Goal: Transaction & Acquisition: Purchase product/service

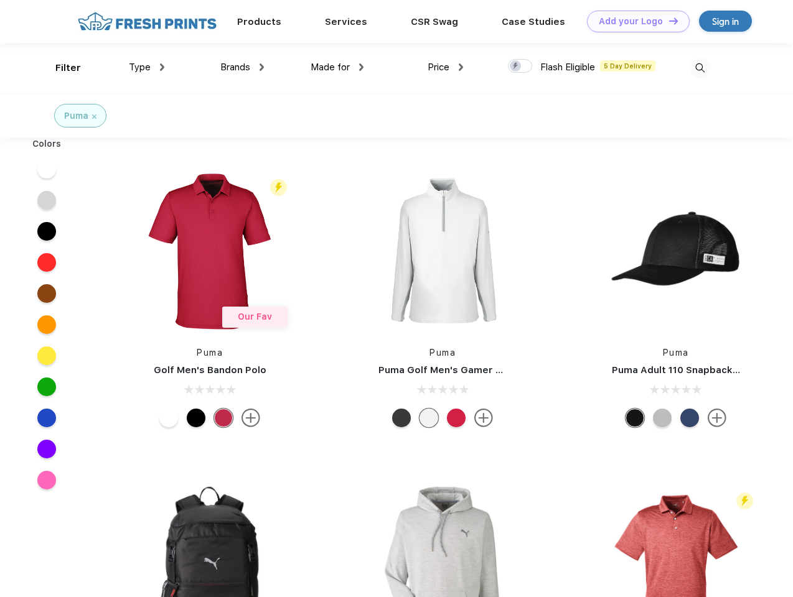
click at [634, 21] on link "Add your Logo Design Tool" at bounding box center [638, 22] width 103 height 22
click at [0, 0] on div "Design Tool" at bounding box center [0, 0] width 0 height 0
click at [668, 21] on link "Add your Logo Design Tool" at bounding box center [638, 22] width 103 height 22
click at [60, 68] on div "Filter" at bounding box center [68, 68] width 26 height 14
click at [147, 67] on span "Type" at bounding box center [140, 67] width 22 height 11
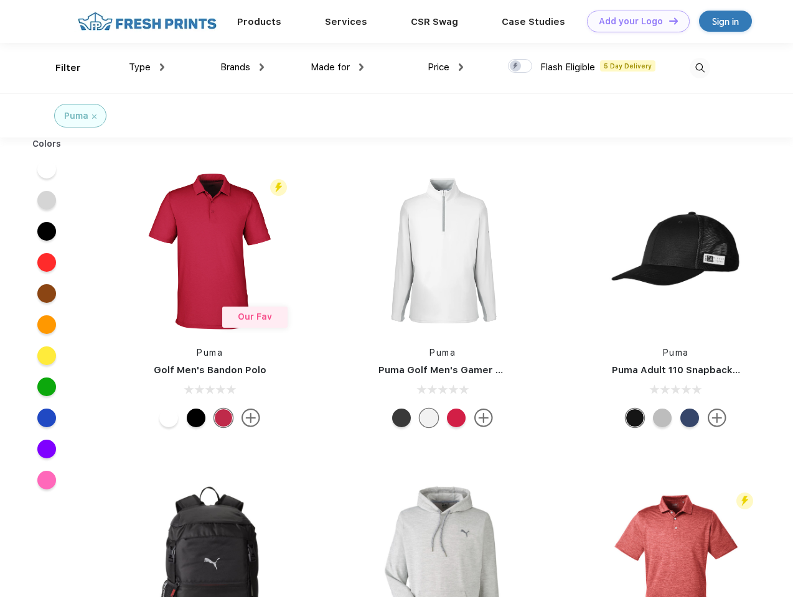
click at [242, 67] on span "Brands" at bounding box center [235, 67] width 30 height 11
click at [337, 67] on span "Made for" at bounding box center [330, 67] width 39 height 11
click at [446, 67] on span "Price" at bounding box center [439, 67] width 22 height 11
click at [520, 67] on div at bounding box center [520, 66] width 24 height 14
click at [516, 67] on input "checkbox" at bounding box center [512, 62] width 8 height 8
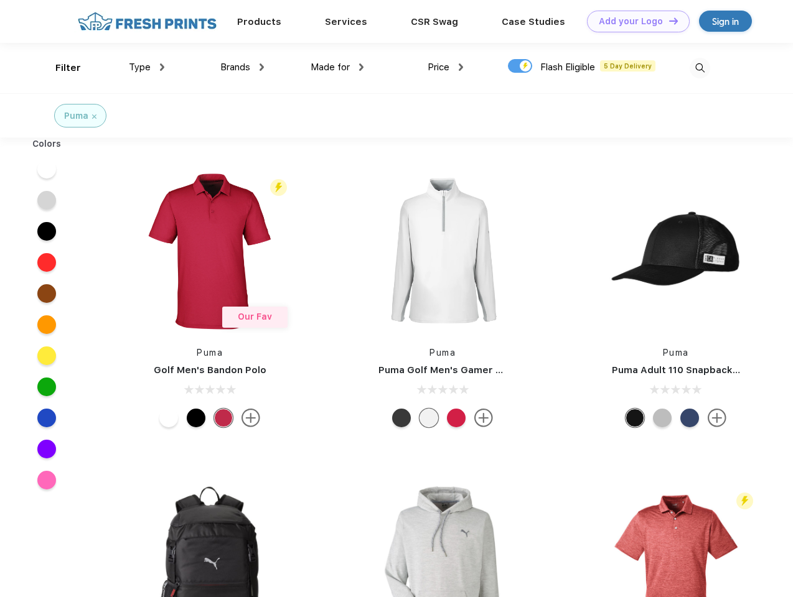
click at [699, 68] on img at bounding box center [700, 68] width 21 height 21
